Goal: Task Accomplishment & Management: Use online tool/utility

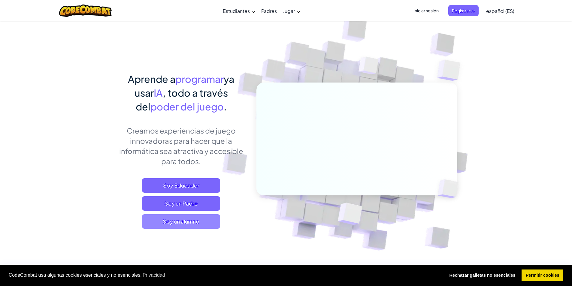
click at [203, 227] on span "Soy un alumno" at bounding box center [181, 221] width 78 height 14
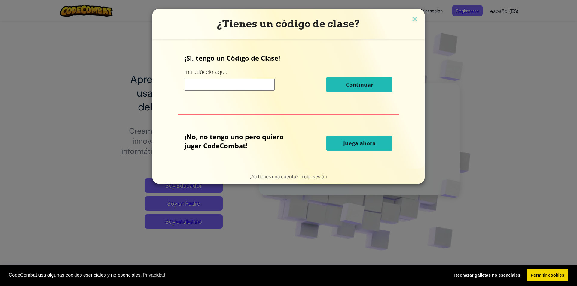
click at [348, 149] on button "Juega ahora" at bounding box center [359, 143] width 66 height 15
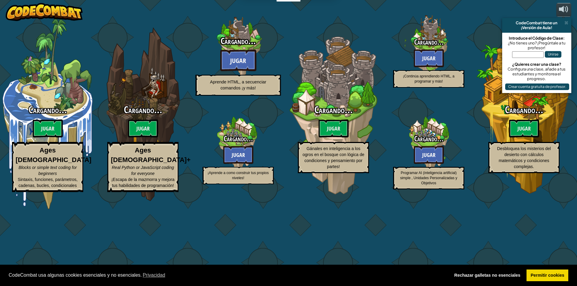
select select "es-ES"
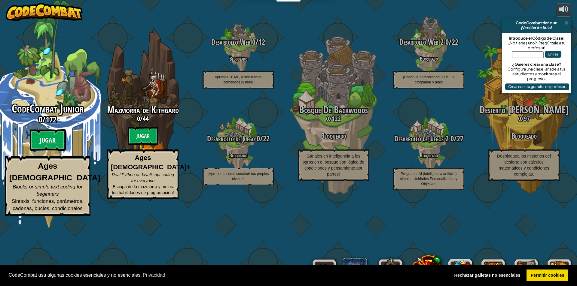
click at [48, 151] on btn "Jugar" at bounding box center [48, 140] width 36 height 22
select select "es-ES"
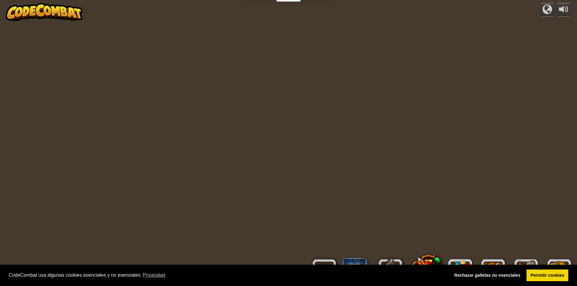
select select "es-ES"
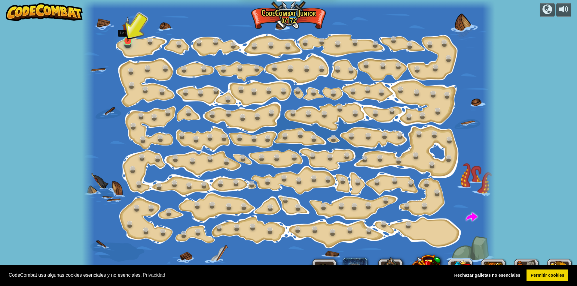
click at [129, 39] on img at bounding box center [127, 29] width 11 height 25
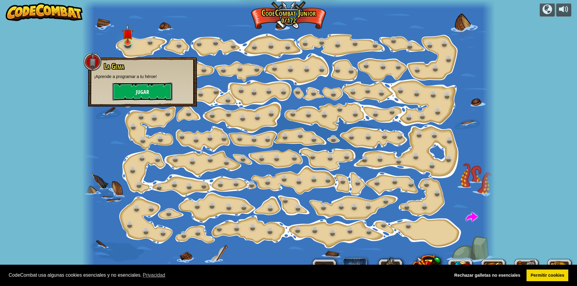
click at [146, 90] on font "Jugar" at bounding box center [142, 93] width 13 height 8
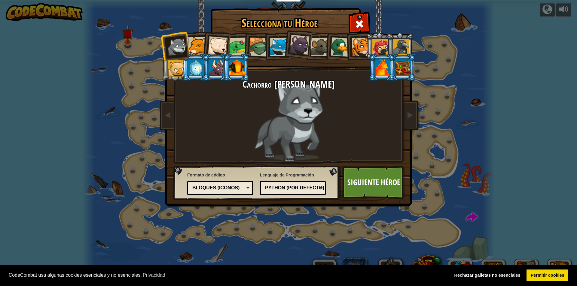
click at [235, 189] on font "Bloques (iconos)" at bounding box center [215, 187] width 47 height 5
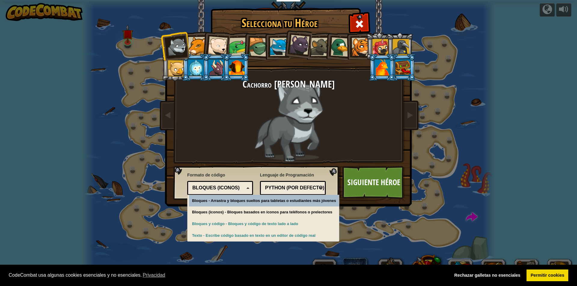
click at [235, 189] on font "Bloques (iconos)" at bounding box center [215, 187] width 47 height 5
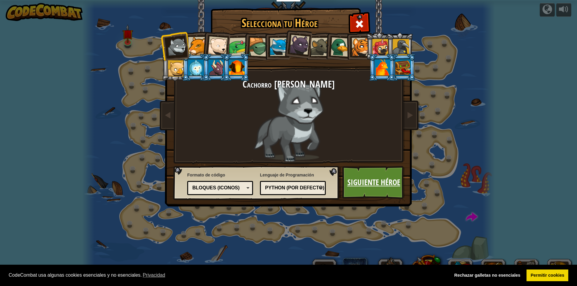
click at [381, 189] on link "Siguiente héroe" at bounding box center [373, 182] width 63 height 33
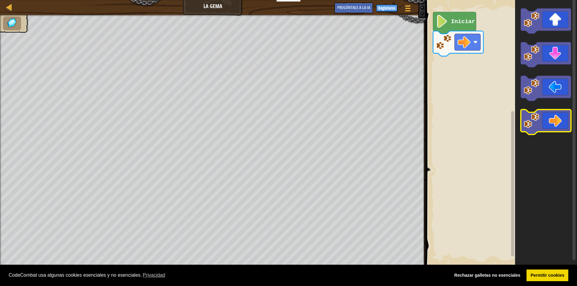
click at [551, 131] on icon "Espacio de trabajo de Blockly" at bounding box center [545, 122] width 50 height 25
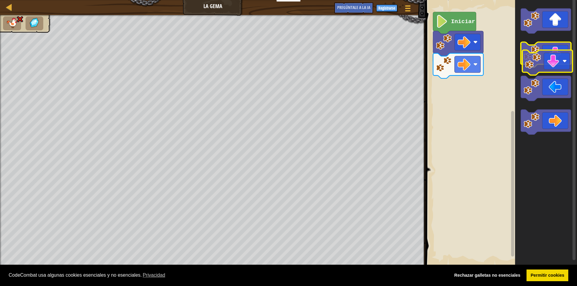
click at [553, 66] on g "Espacio de trabajo de Blockly" at bounding box center [545, 71] width 50 height 126
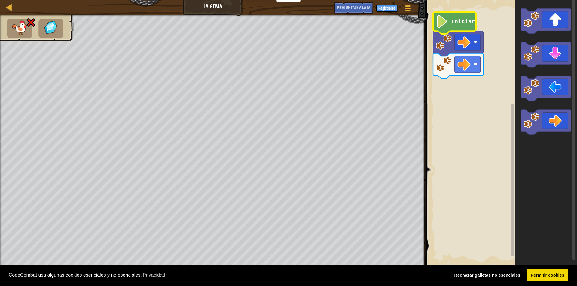
click at [454, 17] on icon "Espacio de trabajo de Blockly" at bounding box center [454, 23] width 43 height 22
click at [458, 28] on icon "Espacio de trabajo de Blockly" at bounding box center [454, 23] width 43 height 22
click at [490, 122] on rect "Espacio de trabajo de Blockly" at bounding box center [500, 133] width 153 height 272
click at [443, 26] on image "Espacio de trabajo de Blockly" at bounding box center [441, 21] width 12 height 13
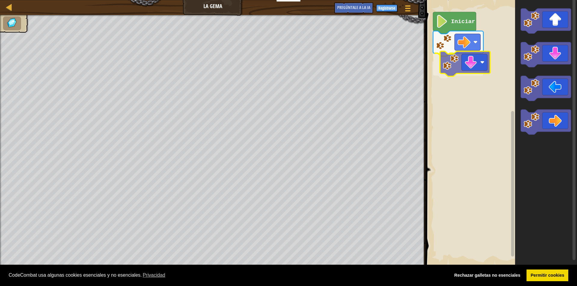
click at [449, 63] on div "Iniciar" at bounding box center [500, 133] width 153 height 272
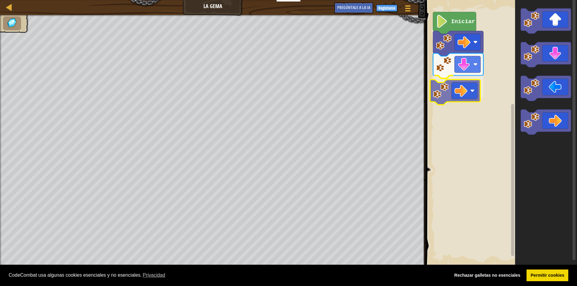
click at [459, 90] on div "Iniciar" at bounding box center [500, 133] width 153 height 272
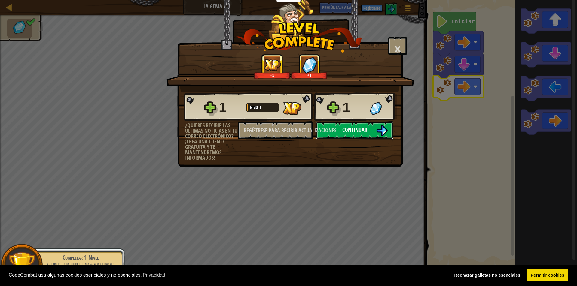
click at [342, 135] on button "Continuar" at bounding box center [354, 130] width 77 height 18
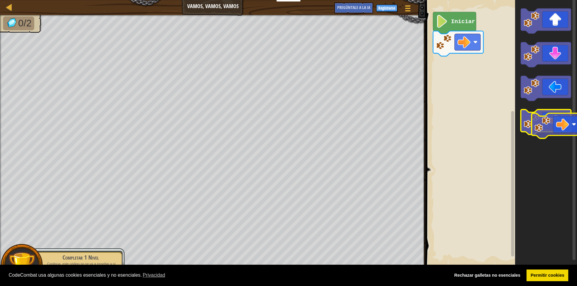
click at [559, 118] on icon "Espacio de trabajo de Blockly" at bounding box center [545, 122] width 50 height 25
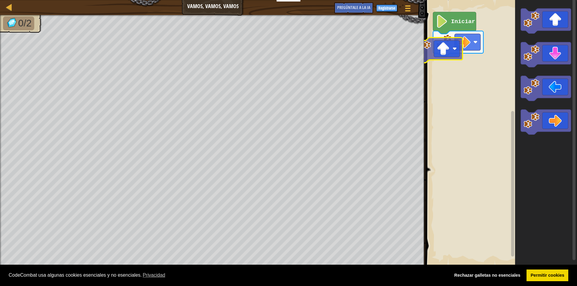
click at [448, 51] on div "Iniciar" at bounding box center [500, 133] width 153 height 272
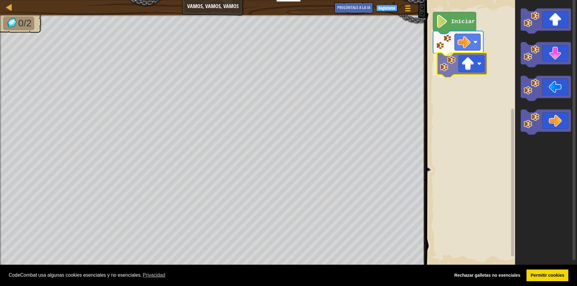
click at [479, 63] on div "Iniciar" at bounding box center [500, 133] width 153 height 272
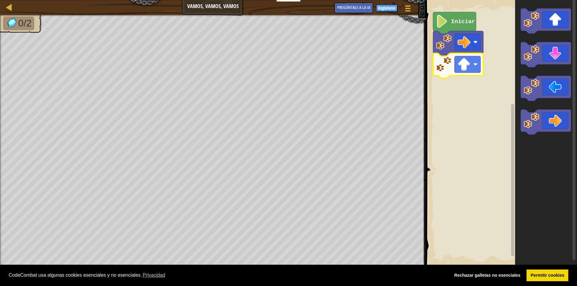
click at [459, 105] on rect "Espacio de trabajo de Blockly" at bounding box center [500, 133] width 153 height 272
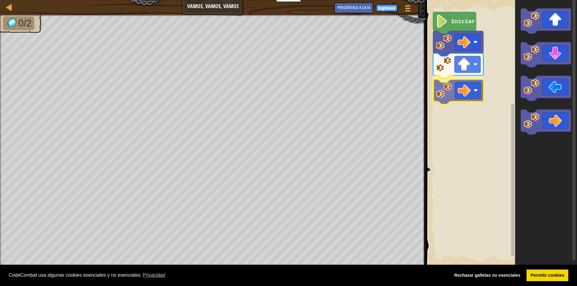
click at [449, 93] on div "Iniciar" at bounding box center [500, 133] width 153 height 272
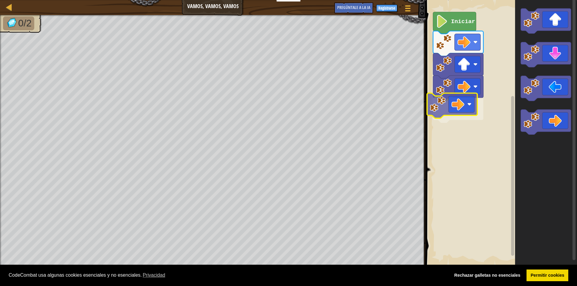
click at [440, 101] on div "Iniciar" at bounding box center [500, 133] width 153 height 272
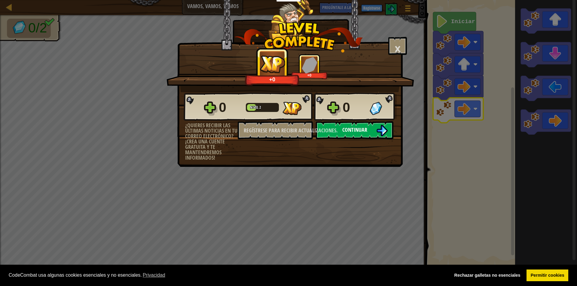
click at [379, 128] on img at bounding box center [381, 130] width 11 height 11
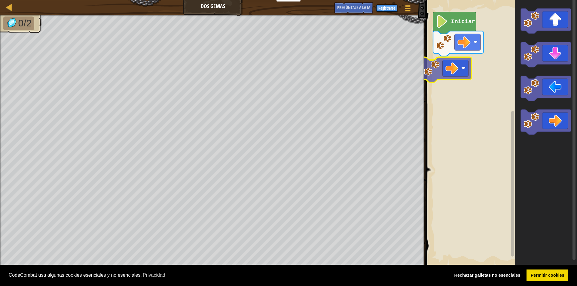
click at [441, 60] on div "Iniciar" at bounding box center [500, 133] width 153 height 272
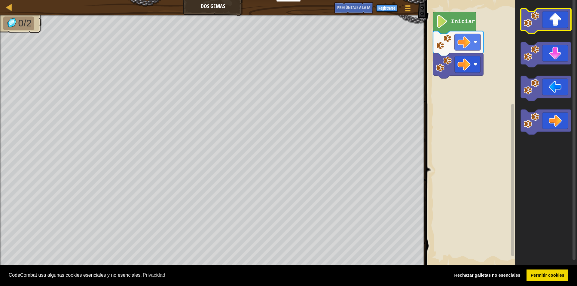
click at [551, 22] on icon "Espacio de trabajo de Blockly" at bounding box center [545, 20] width 50 height 25
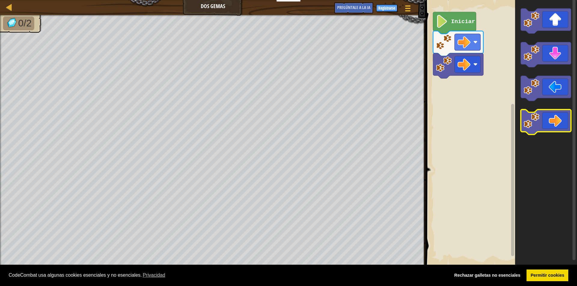
click at [531, 123] on image "Espacio de trabajo de Blockly" at bounding box center [531, 121] width 16 height 16
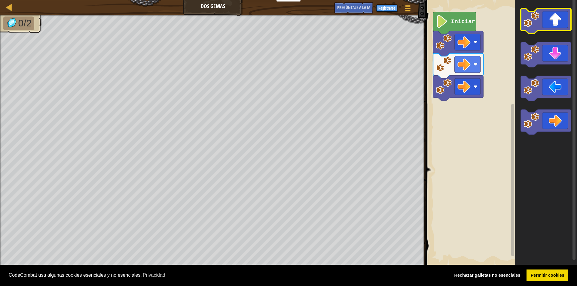
click at [529, 28] on icon "Espacio de trabajo de Blockly" at bounding box center [545, 20] width 50 height 25
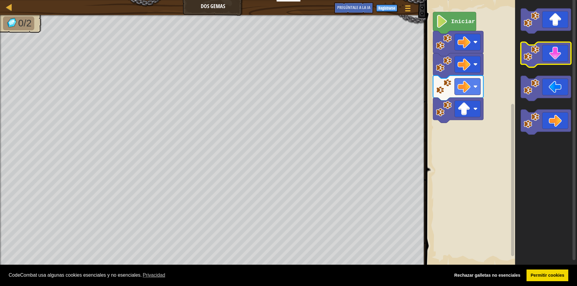
click at [537, 58] on image "Espacio de trabajo de Blockly" at bounding box center [531, 53] width 16 height 16
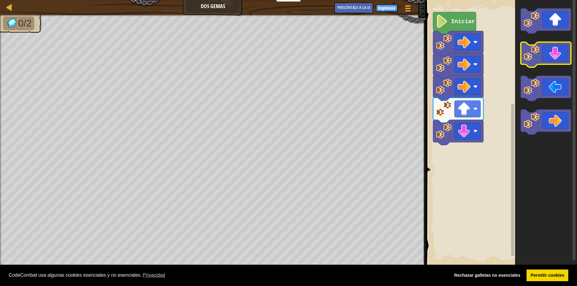
click at [537, 58] on image "Espacio de trabajo de Blockly" at bounding box center [531, 53] width 16 height 16
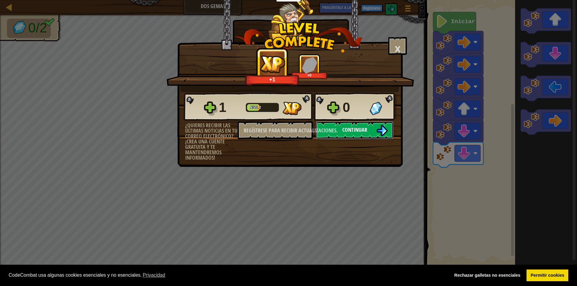
click at [360, 127] on font "Continuar" at bounding box center [354, 130] width 25 height 8
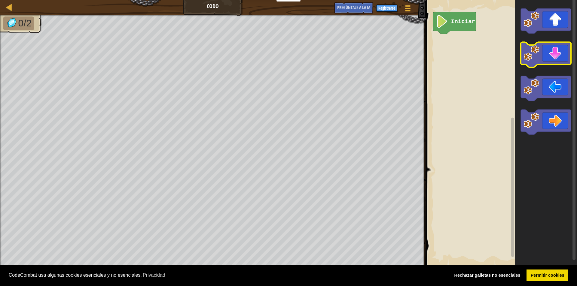
click at [546, 57] on icon "Espacio de trabajo de Blockly" at bounding box center [545, 54] width 50 height 25
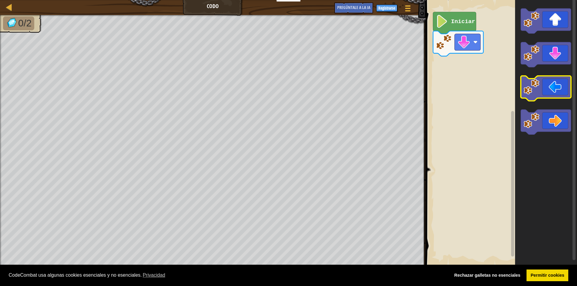
click at [541, 85] on icon "Espacio de trabajo de Blockly" at bounding box center [545, 88] width 50 height 25
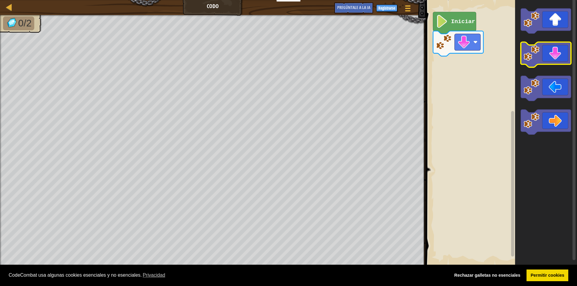
click at [550, 57] on icon "Espacio de trabajo de Blockly" at bounding box center [545, 54] width 50 height 25
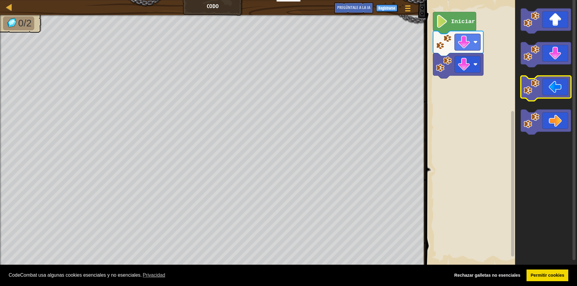
click at [549, 98] on icon "Espacio de trabajo de Blockly" at bounding box center [545, 88] width 50 height 25
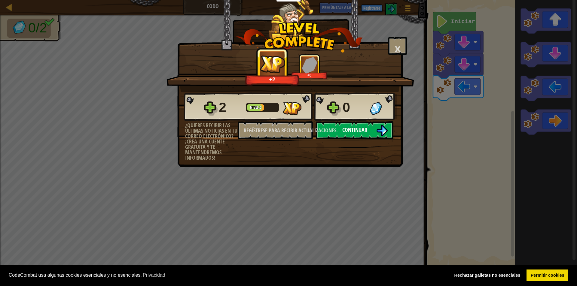
click at [328, 129] on button "Continuar" at bounding box center [354, 130] width 77 height 18
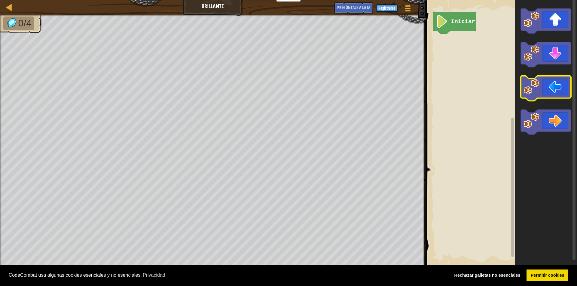
click at [541, 86] on icon "Espacio de trabajo de Blockly" at bounding box center [545, 88] width 50 height 25
click at [540, 86] on icon "Espacio de trabajo de Blockly" at bounding box center [545, 88] width 50 height 25
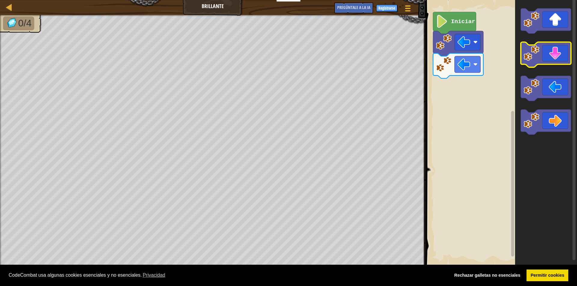
click at [540, 50] on icon "Espacio de trabajo de Blockly" at bounding box center [545, 54] width 50 height 25
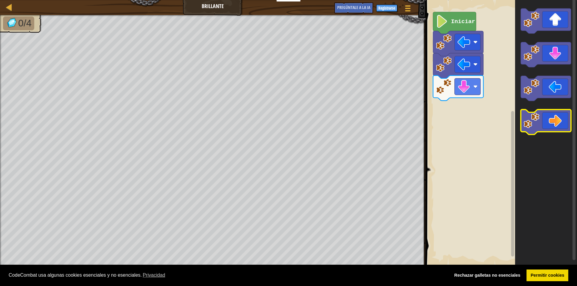
click at [545, 119] on icon "Espacio de trabajo de Blockly" at bounding box center [545, 122] width 50 height 25
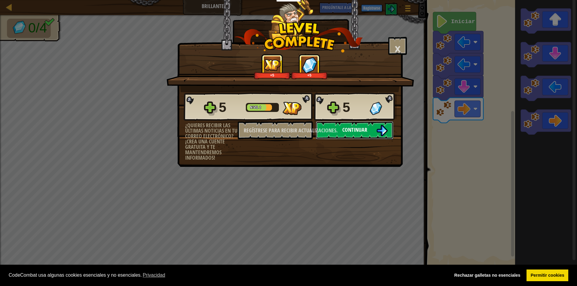
click at [354, 132] on font "Continuar" at bounding box center [354, 130] width 25 height 8
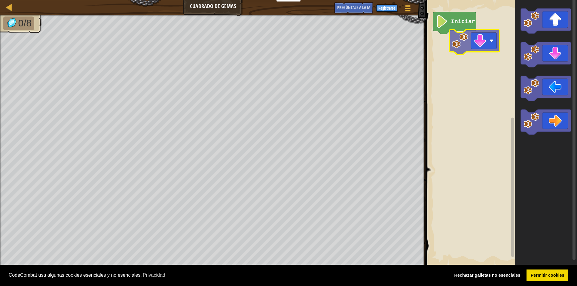
click at [492, 33] on div "Iniciar" at bounding box center [500, 133] width 153 height 272
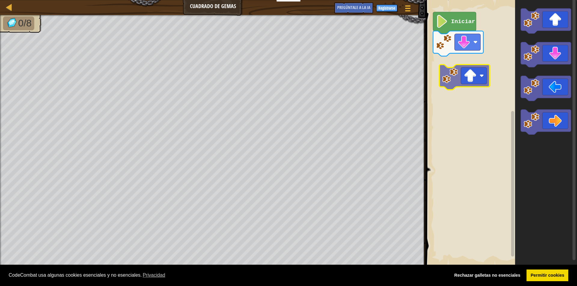
click at [473, 68] on div "Iniciar" at bounding box center [500, 133] width 153 height 272
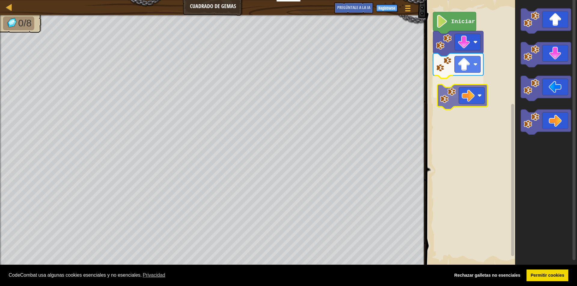
click at [471, 103] on div "Iniciar" at bounding box center [500, 133] width 153 height 272
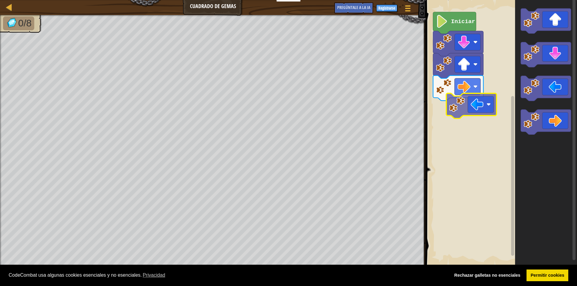
click at [451, 108] on div "Iniciar" at bounding box center [500, 133] width 153 height 272
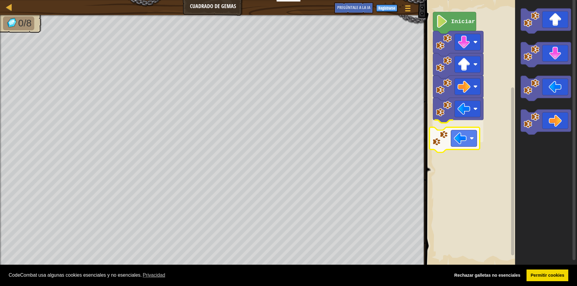
click at [462, 123] on div "Iniciar" at bounding box center [500, 133] width 153 height 272
click at [457, 151] on div "Iniciar" at bounding box center [500, 133] width 153 height 272
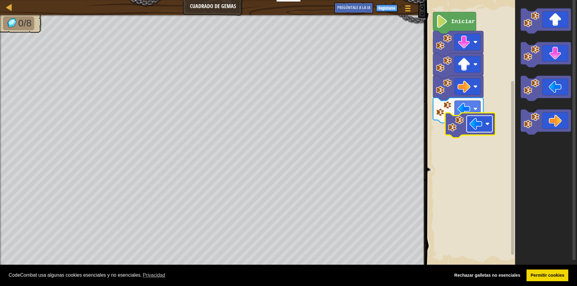
click at [471, 128] on image "Espacio de trabajo de Blockly" at bounding box center [475, 123] width 13 height 13
click at [470, 127] on image "Espacio de trabajo de Blockly" at bounding box center [475, 123] width 13 height 13
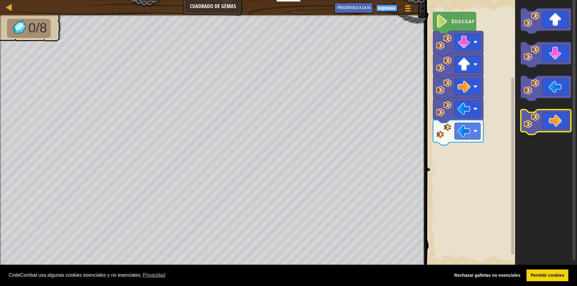
click at [538, 120] on g "Espacio de trabajo de Blockly" at bounding box center [545, 71] width 50 height 126
click at [459, 26] on icon "Espacio de trabajo de Blockly" at bounding box center [454, 23] width 43 height 22
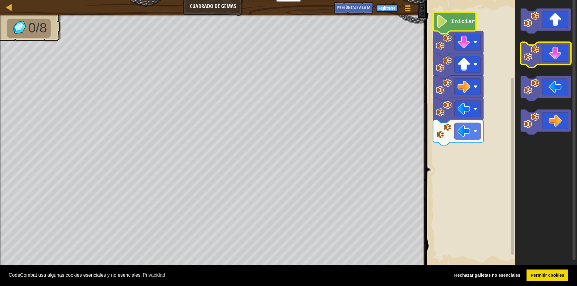
click at [560, 63] on icon "Espacio de trabajo de Blockly" at bounding box center [545, 54] width 50 height 25
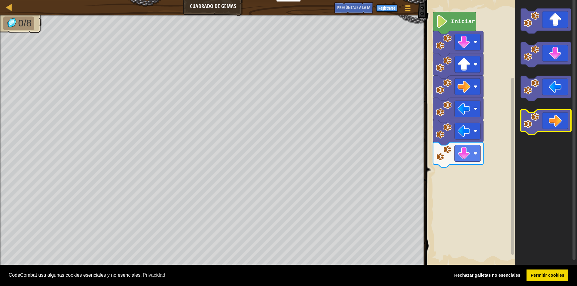
click at [550, 127] on icon "Espacio de trabajo de Blockly" at bounding box center [545, 122] width 50 height 25
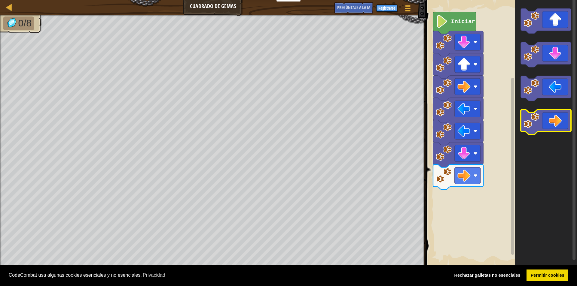
click at [550, 127] on icon "Espacio de trabajo de Blockly" at bounding box center [545, 122] width 50 height 25
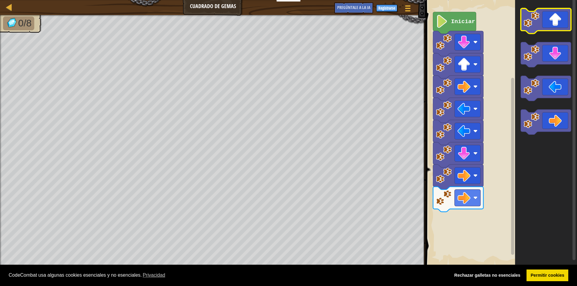
click at [552, 23] on icon "Espacio de trabajo de Blockly" at bounding box center [545, 20] width 50 height 25
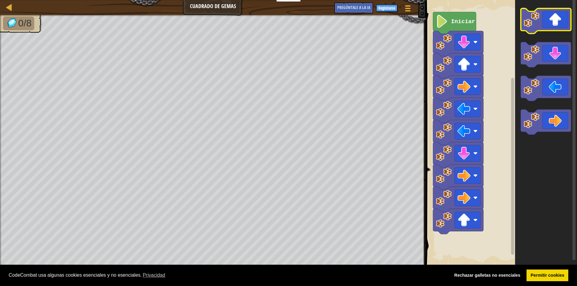
click at [552, 23] on icon "Espacio de trabajo de Blockly" at bounding box center [545, 20] width 50 height 25
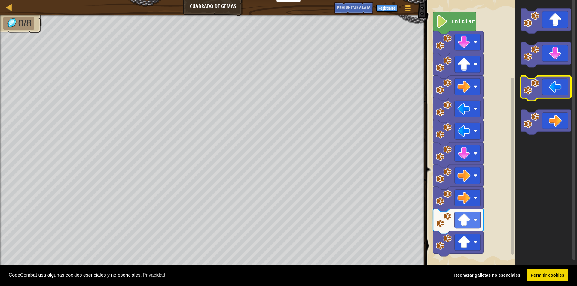
click at [549, 93] on icon "Espacio de trabajo de Blockly" at bounding box center [545, 88] width 50 height 25
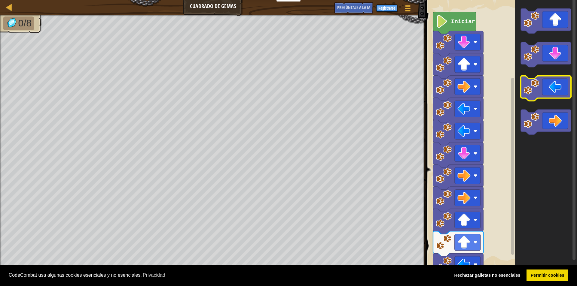
click at [549, 93] on icon "Espacio de trabajo de Blockly" at bounding box center [545, 88] width 50 height 25
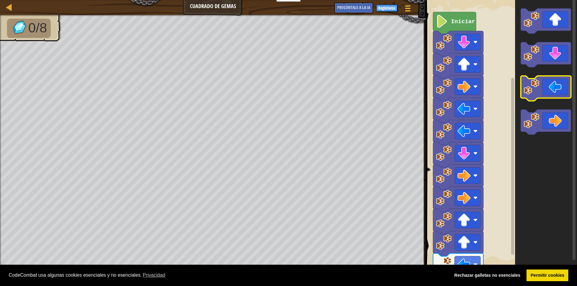
click at [542, 92] on icon "Espacio de trabajo de Blockly" at bounding box center [545, 88] width 50 height 25
click at [538, 83] on image "Espacio de trabajo de Blockly" at bounding box center [531, 87] width 16 height 16
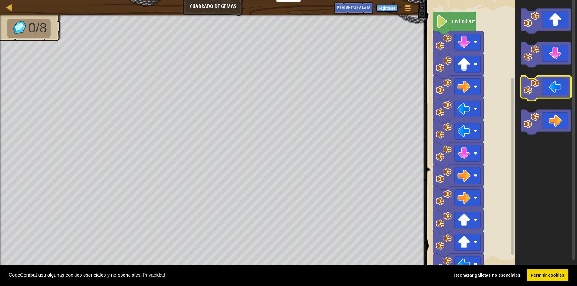
click at [538, 83] on image "Espacio de trabajo de Blockly" at bounding box center [531, 87] width 16 height 16
click at [537, 83] on image "Espacio de trabajo de Blockly" at bounding box center [531, 87] width 16 height 16
click at [533, 81] on image "Espacio de trabajo de Blockly" at bounding box center [531, 87] width 16 height 16
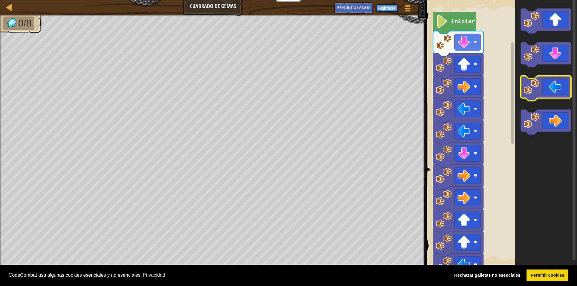
click at [529, 81] on image "Espacio de trabajo de Blockly" at bounding box center [531, 87] width 16 height 16
click at [528, 81] on image "Espacio de trabajo de Blockly" at bounding box center [531, 87] width 16 height 16
